Goal: Task Accomplishment & Management: Use online tool/utility

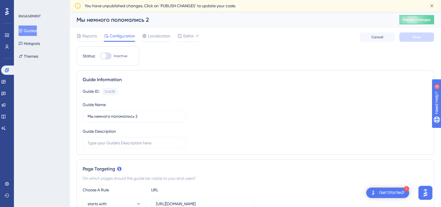
click at [105, 58] on div at bounding box center [106, 55] width 12 height 7
click at [100, 56] on input "Inactive" at bounding box center [100, 56] width 0 height 0
click at [107, 55] on div at bounding box center [108, 56] width 6 height 6
click at [100, 56] on input "Active" at bounding box center [100, 56] width 0 height 0
checkbox input "false"
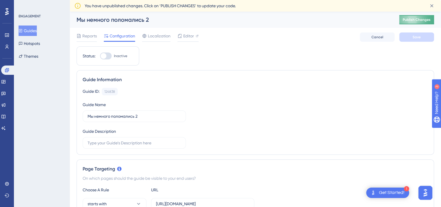
click at [419, 24] on button "Publish Changes" at bounding box center [416, 19] width 35 height 9
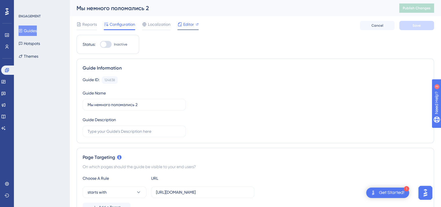
click at [182, 26] on icon at bounding box center [179, 24] width 5 height 5
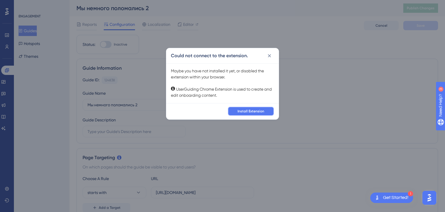
click at [253, 115] on button "Install Extension" at bounding box center [251, 110] width 46 height 9
click at [269, 52] on button at bounding box center [269, 55] width 9 height 9
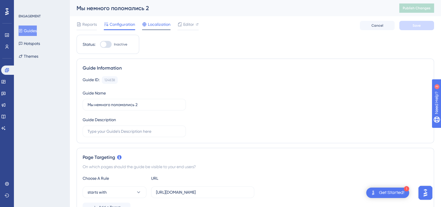
click at [160, 27] on span "Localization" at bounding box center [159, 24] width 23 height 7
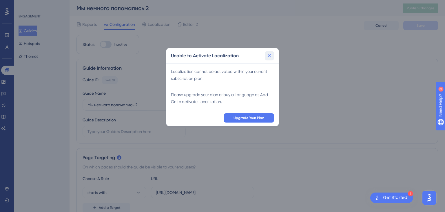
click at [271, 57] on icon at bounding box center [270, 56] width 6 height 6
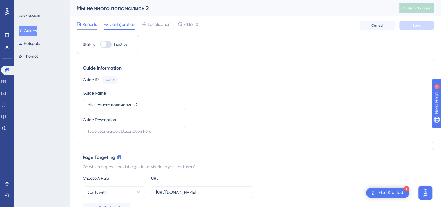
click at [90, 23] on span "Reports" at bounding box center [89, 24] width 14 height 7
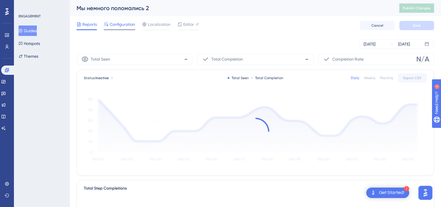
click at [118, 25] on span "Configuration" at bounding box center [123, 24] width 26 height 7
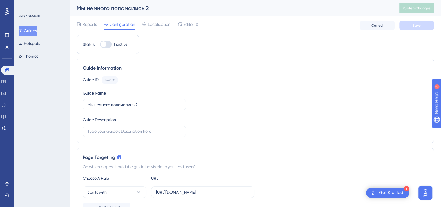
click at [139, 6] on div "Мы немного поломались 2" at bounding box center [231, 8] width 308 height 8
click at [138, 6] on div "Мы немного поломались 2" at bounding box center [231, 8] width 308 height 8
click at [138, 7] on div "Мы немного поломались 2" at bounding box center [231, 8] width 308 height 8
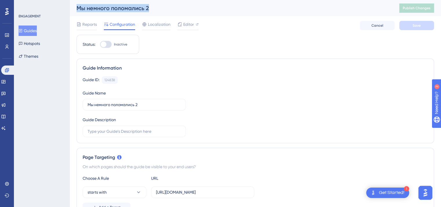
click at [138, 7] on div "Мы немного поломались 2" at bounding box center [231, 8] width 308 height 8
copy div "Мы немного поломались 2"
click at [36, 28] on button "Guides" at bounding box center [28, 31] width 18 height 10
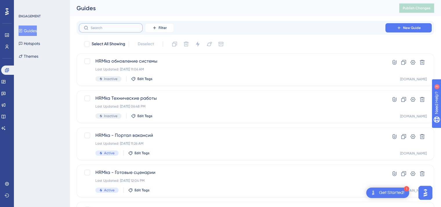
click at [116, 29] on input "text" at bounding box center [114, 28] width 47 height 4
paste input "Мы немного поломались 2"
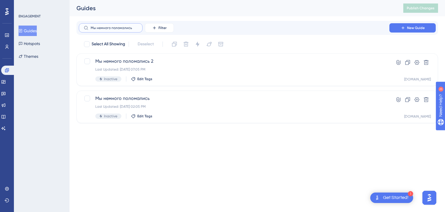
drag, startPoint x: 110, startPoint y: 27, endPoint x: 75, endPoint y: 17, distance: 36.7
click at [75, 17] on div "Performance Users Engagement Widgets Feedback Product Updates Knowledge Base AI…" at bounding box center [258, 66] width 376 height 132
type input "поломались"
click at [125, 27] on input "поломались" at bounding box center [114, 28] width 47 height 4
drag, startPoint x: 126, startPoint y: 28, endPoint x: 87, endPoint y: 25, distance: 39.6
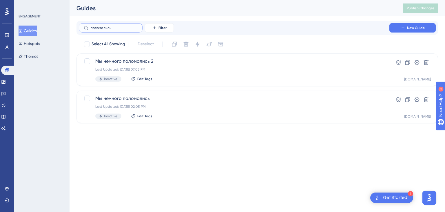
click at [88, 25] on label "поломались" at bounding box center [111, 27] width 64 height 9
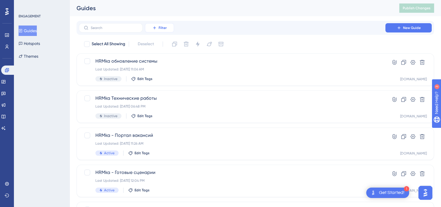
click at [158, 29] on button "Filter" at bounding box center [159, 27] width 29 height 9
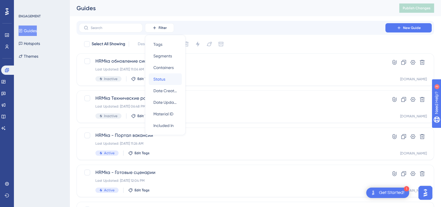
click at [164, 80] on span "Status" at bounding box center [159, 79] width 12 height 7
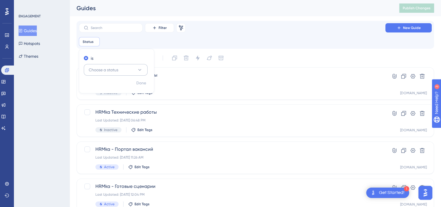
click at [110, 67] on span "Choose a status" at bounding box center [104, 69] width 30 height 7
click at [111, 87] on div "Active Active" at bounding box center [115, 88] width 47 height 12
click at [140, 86] on span "Done" at bounding box center [141, 83] width 10 height 7
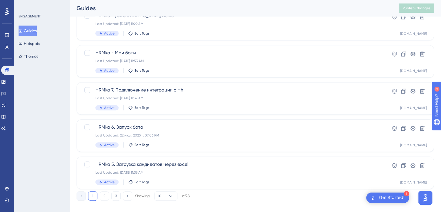
scroll to position [252, 0]
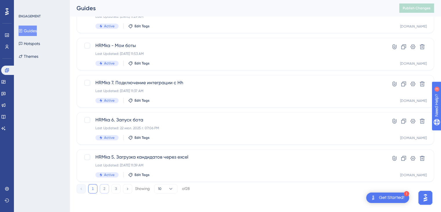
click at [103, 190] on button "2" at bounding box center [104, 188] width 9 height 9
click at [164, 191] on button "10" at bounding box center [165, 188] width 23 height 9
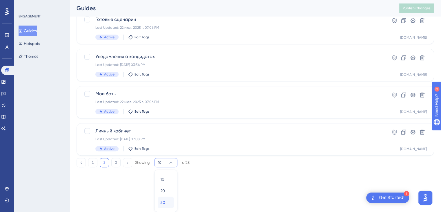
click at [162, 205] on span "50" at bounding box center [162, 202] width 5 height 7
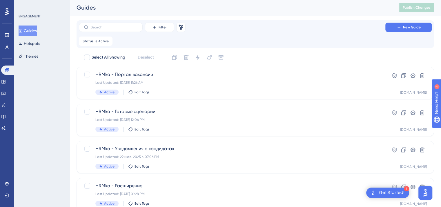
scroll to position [0, 0]
click at [99, 46] on div "Status is Active Active Remove" at bounding box center [96, 41] width 34 height 9
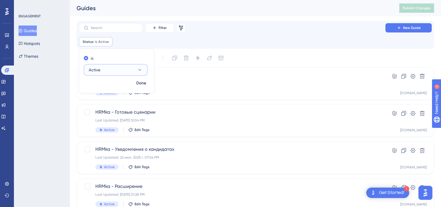
click at [133, 69] on button "Active" at bounding box center [116, 70] width 64 height 12
click at [108, 98] on div "Inactive Inactive" at bounding box center [115, 99] width 47 height 12
click at [139, 83] on span "Done" at bounding box center [141, 83] width 10 height 7
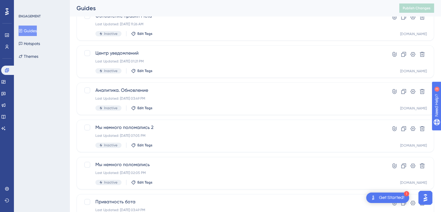
scroll to position [132, 0]
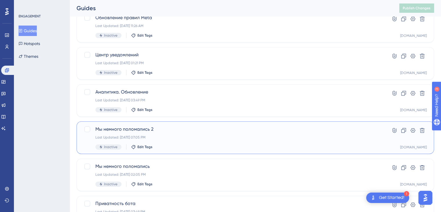
click at [138, 130] on span "Мы немного поломались 2" at bounding box center [231, 129] width 273 height 7
